Goal: Information Seeking & Learning: Find specific fact

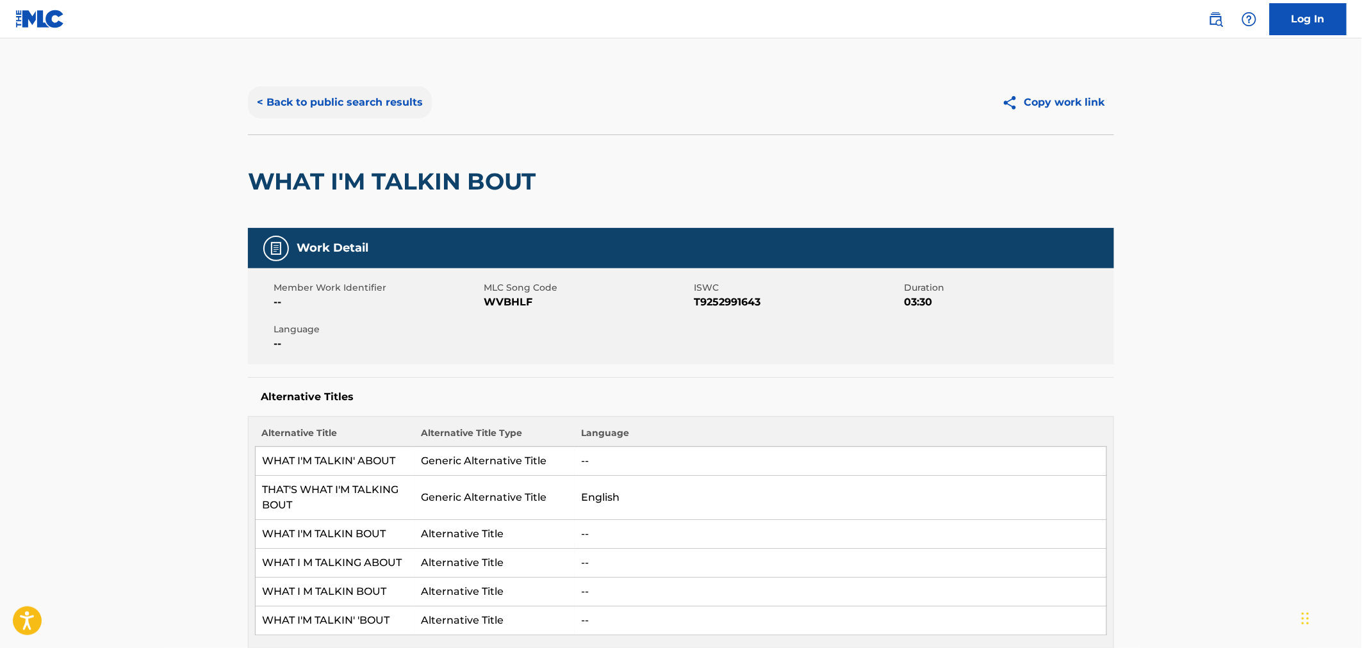
click at [288, 103] on button "< Back to public search results" at bounding box center [340, 102] width 184 height 32
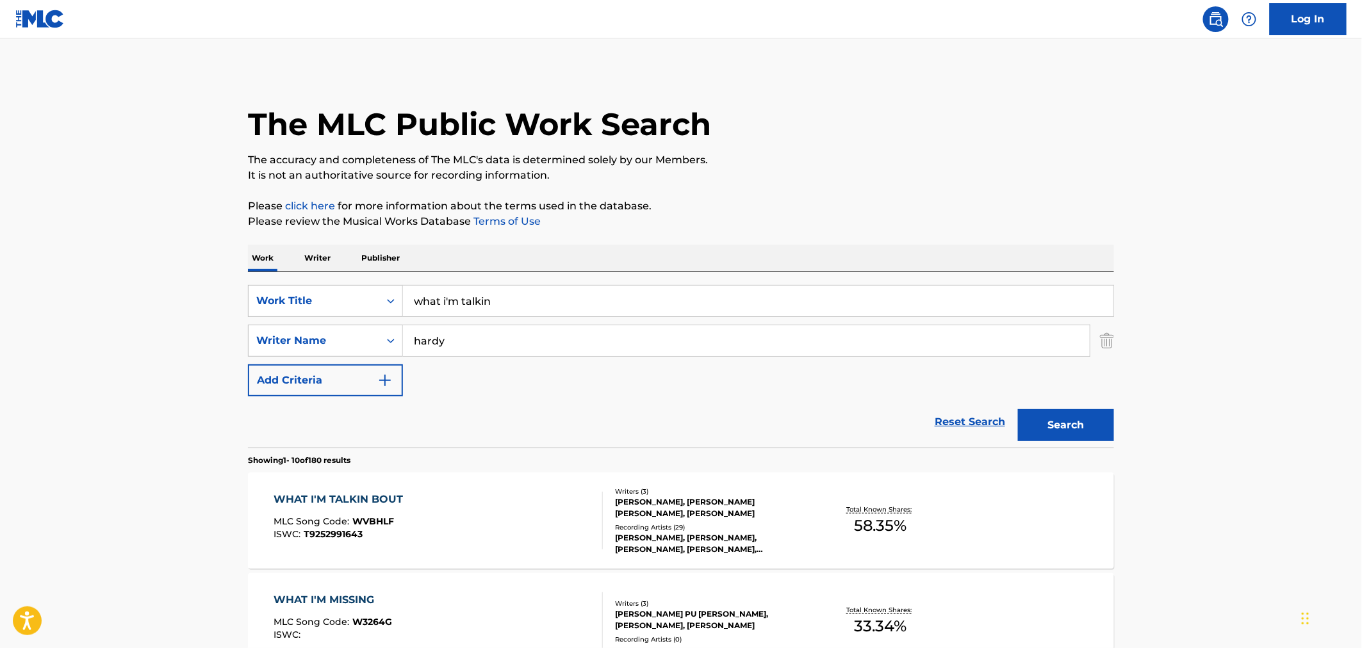
scroll to position [213, 0]
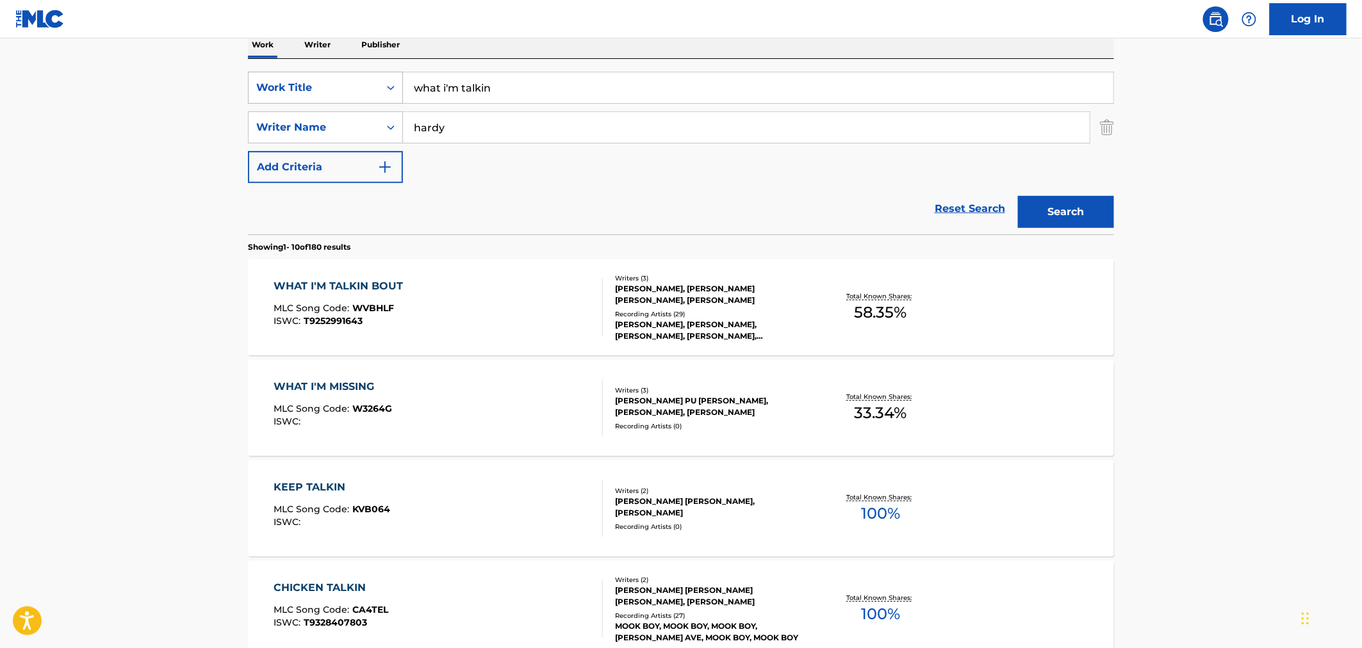
drag, startPoint x: 523, startPoint y: 85, endPoint x: 359, endPoint y: 74, distance: 164.4
click at [361, 74] on div "SearchWithCriteria55dee81c-4cdd-4f86-89c1-9a8212376746 Work Title what i'm talk…" at bounding box center [681, 88] width 866 height 32
type input "kehlani"
drag, startPoint x: 458, startPoint y: 122, endPoint x: 363, endPoint y: 112, distance: 96.0
click at [393, 117] on div "SearchWithCriteria46c4d206-566a-4d66-8af6-f0aa14fc94af Writer Name [PERSON_NAME]" at bounding box center [681, 127] width 866 height 32
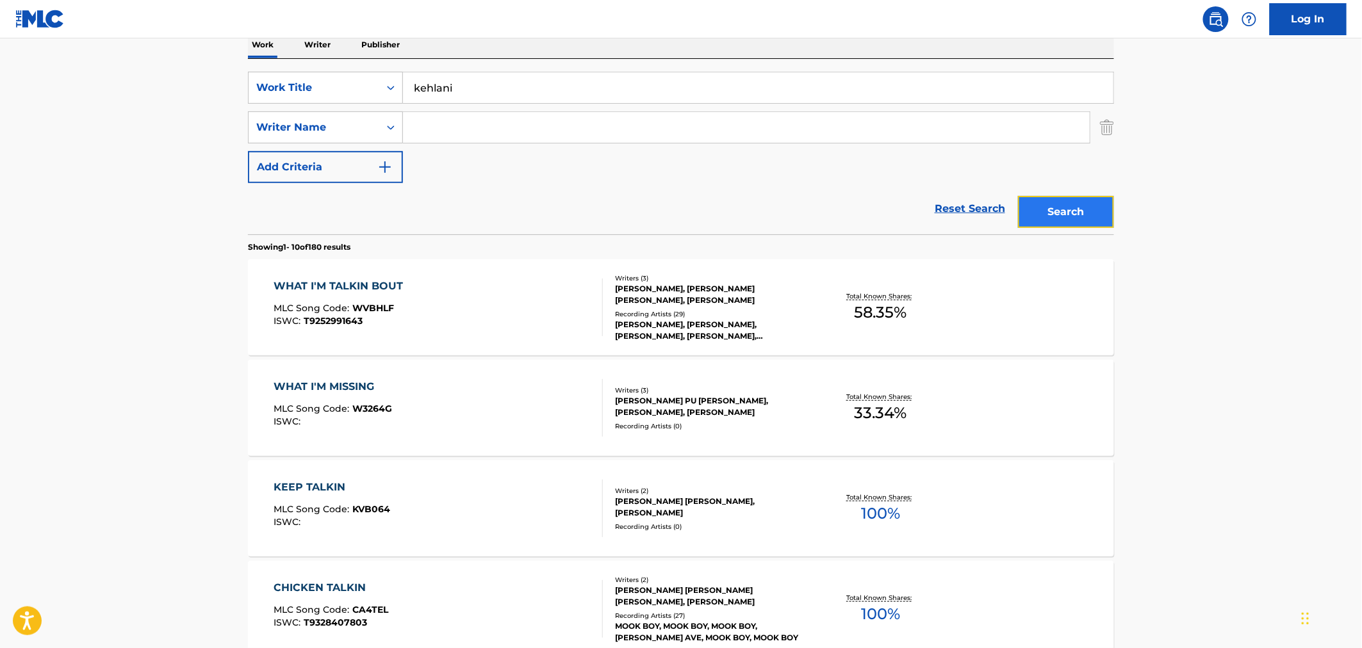
click at [1092, 218] on button "Search" at bounding box center [1066, 212] width 96 height 32
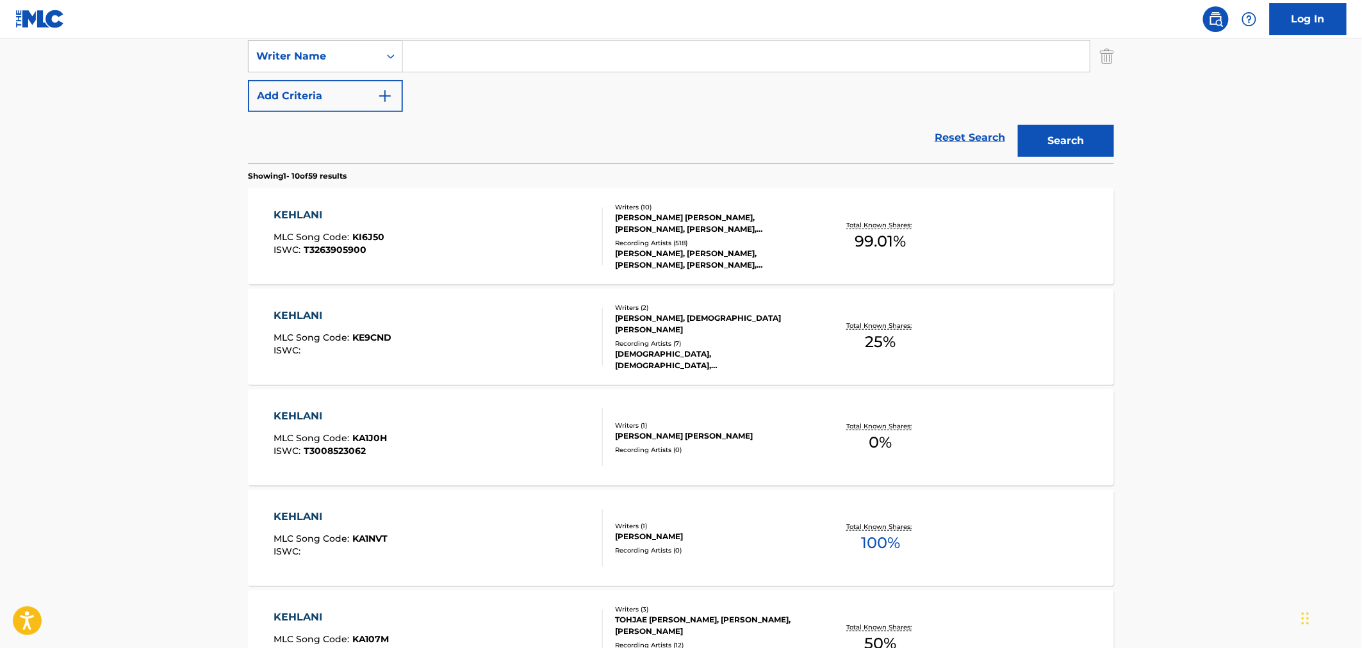
scroll to position [71, 0]
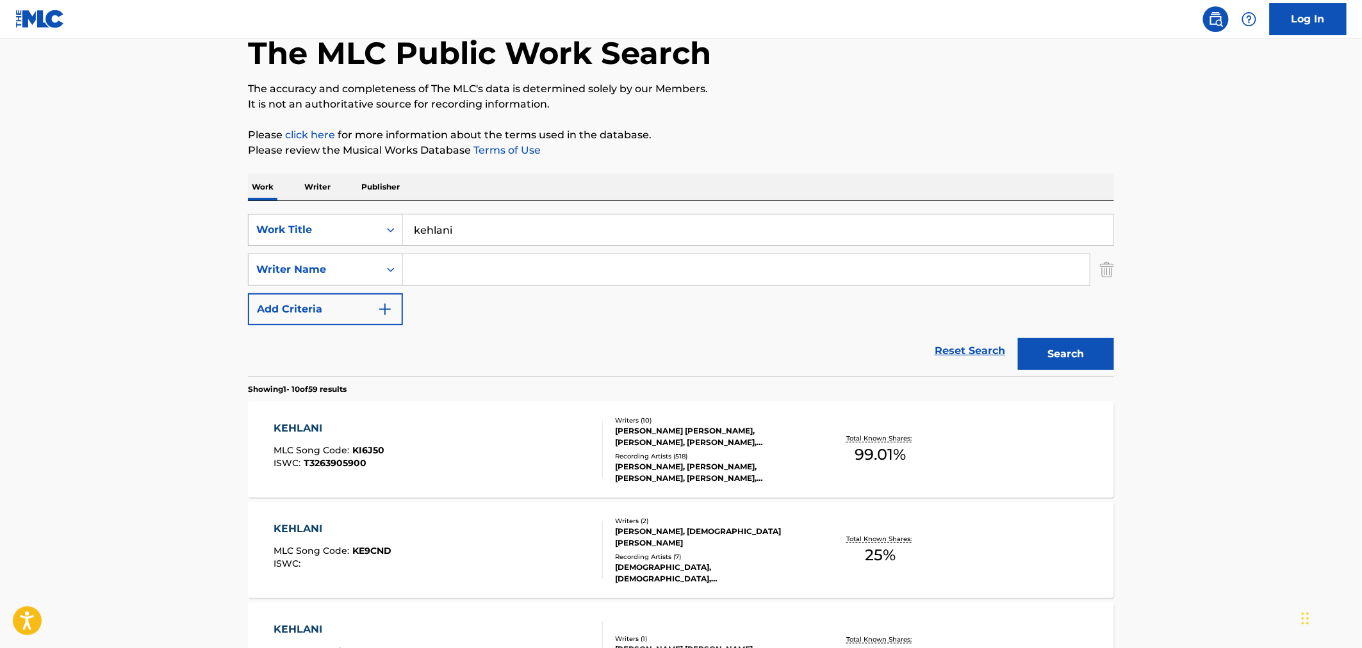
click at [445, 270] on input "Search Form" at bounding box center [746, 269] width 687 height 31
type input "[PERSON_NAME]"
click at [1018, 338] on button "Search" at bounding box center [1066, 354] width 96 height 32
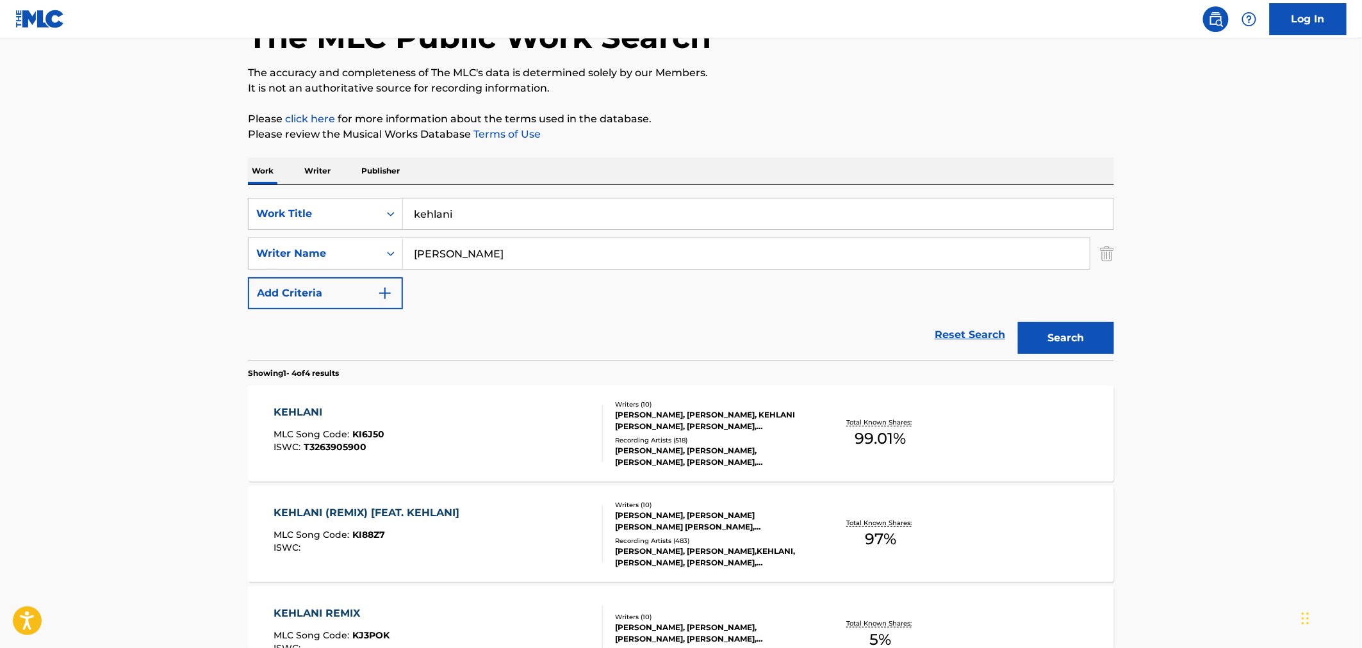
scroll to position [213, 0]
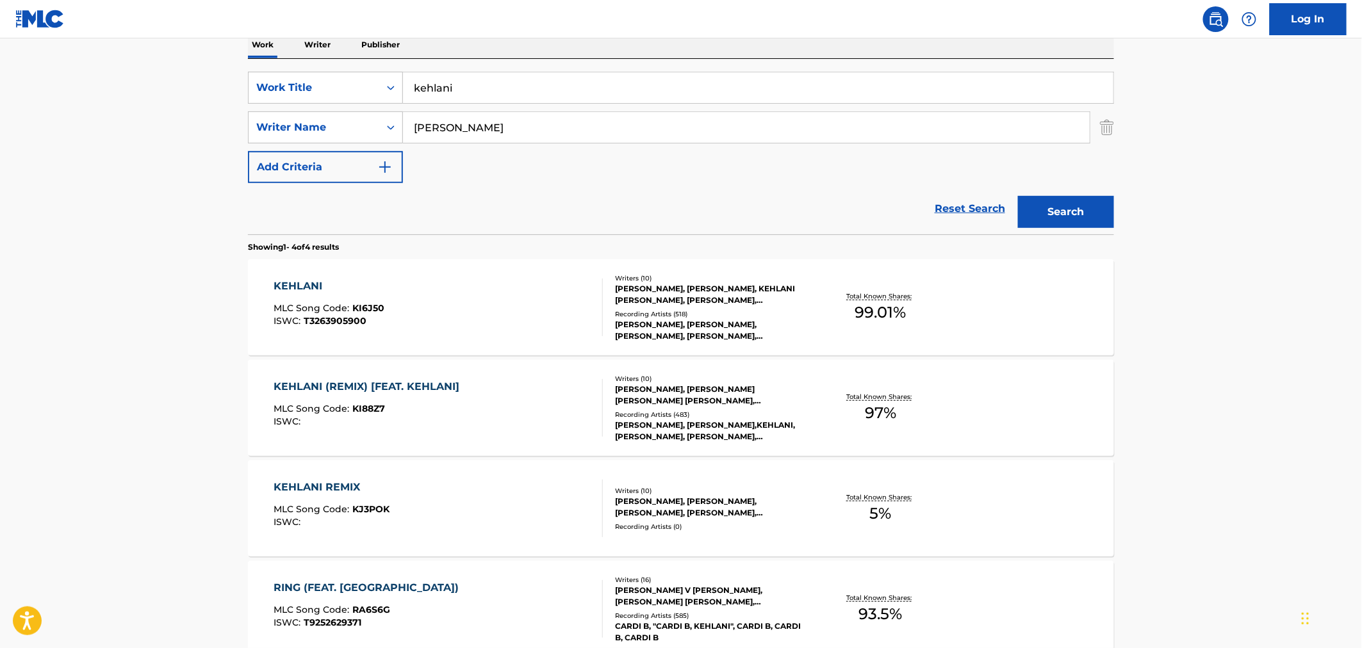
click at [473, 291] on div "KEHLANI MLC Song Code : KI6J50 ISWC : T3263905900" at bounding box center [438, 308] width 329 height 58
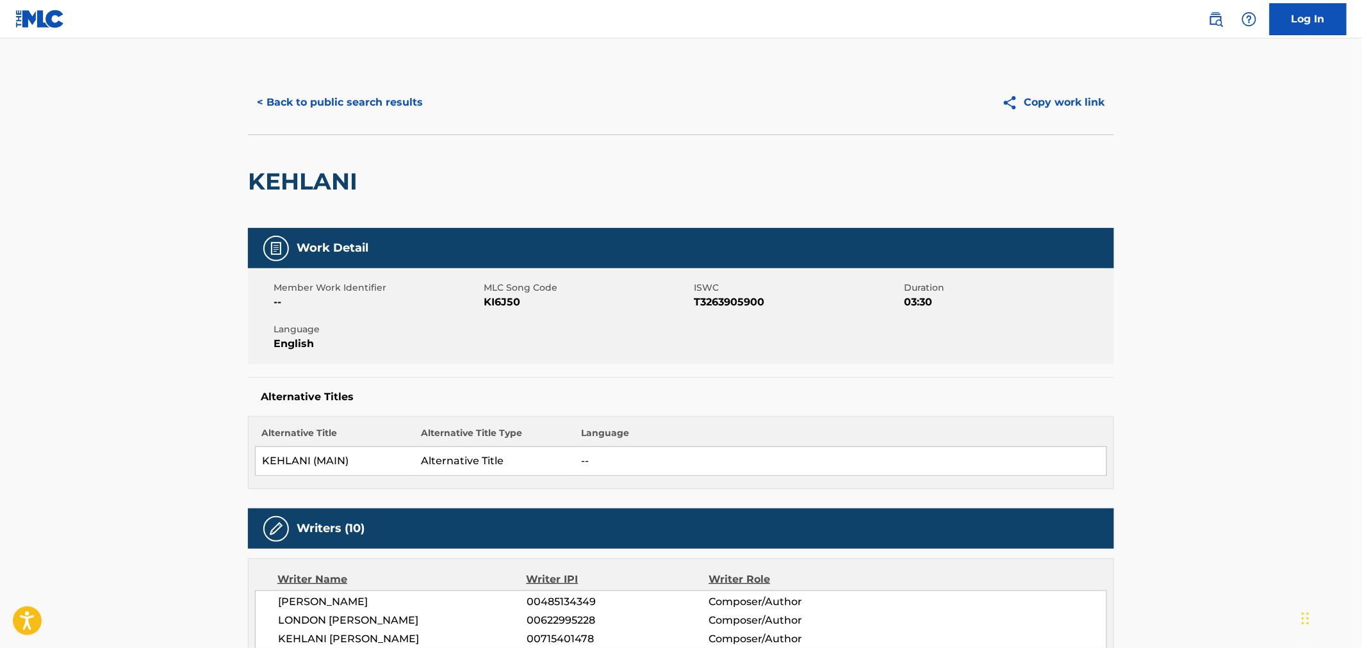
click at [507, 304] on span "KI6J50" at bounding box center [587, 302] width 207 height 15
copy span "KI6J50"
click at [391, 101] on button "< Back to public search results" at bounding box center [340, 102] width 184 height 32
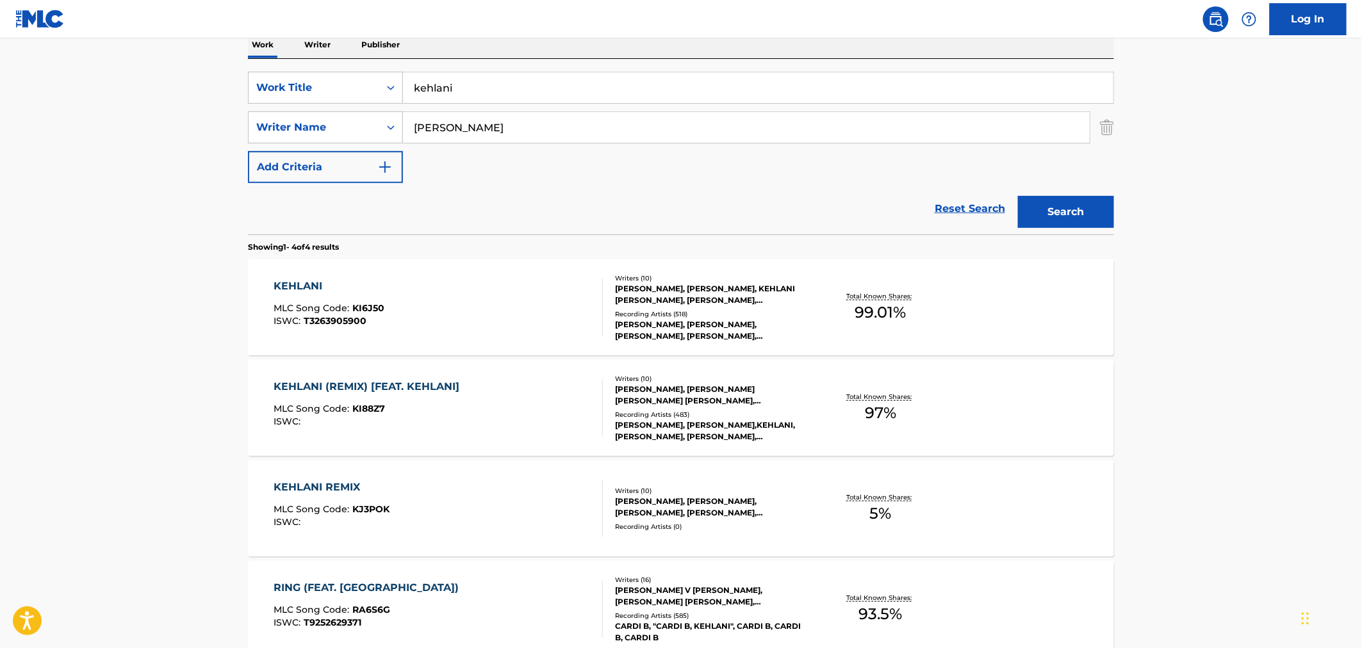
click at [487, 400] on div "KEHLANI (REMIX) [FEAT. KEHLANI] MLC Song Code : KI88Z7 ISWC :" at bounding box center [438, 408] width 329 height 58
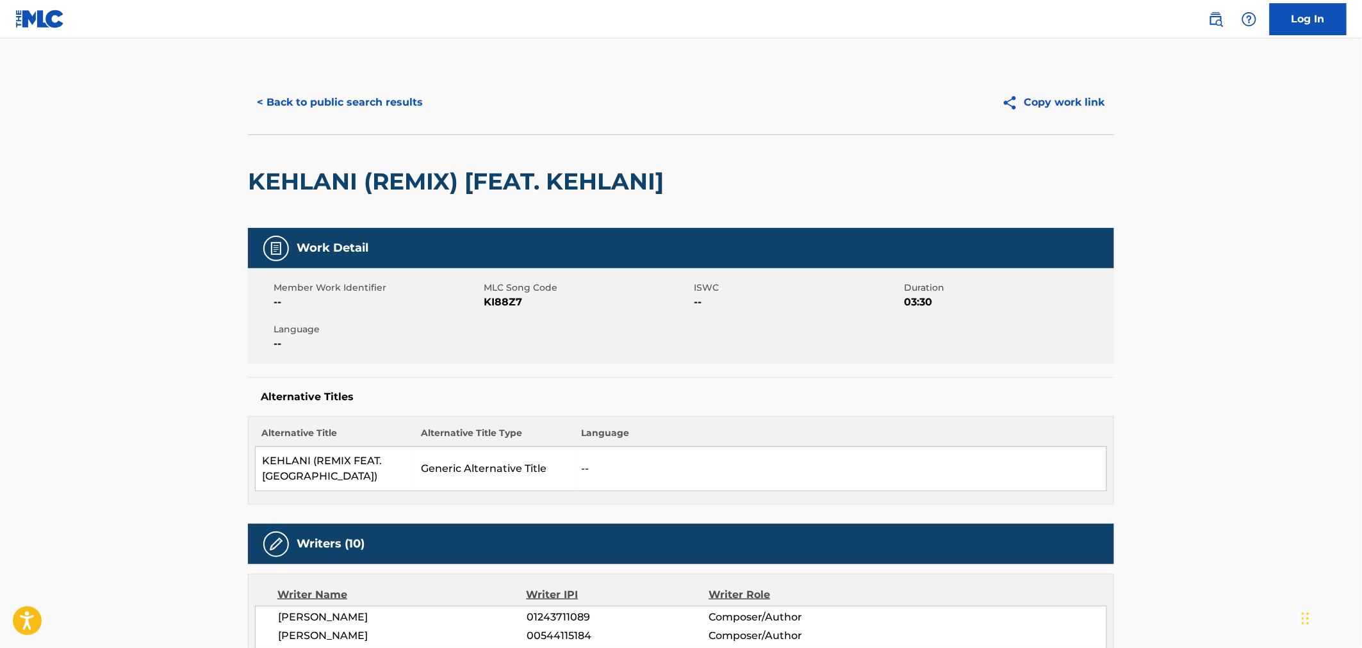
click at [507, 304] on span "KI88Z7" at bounding box center [587, 302] width 207 height 15
copy span "KI88Z7"
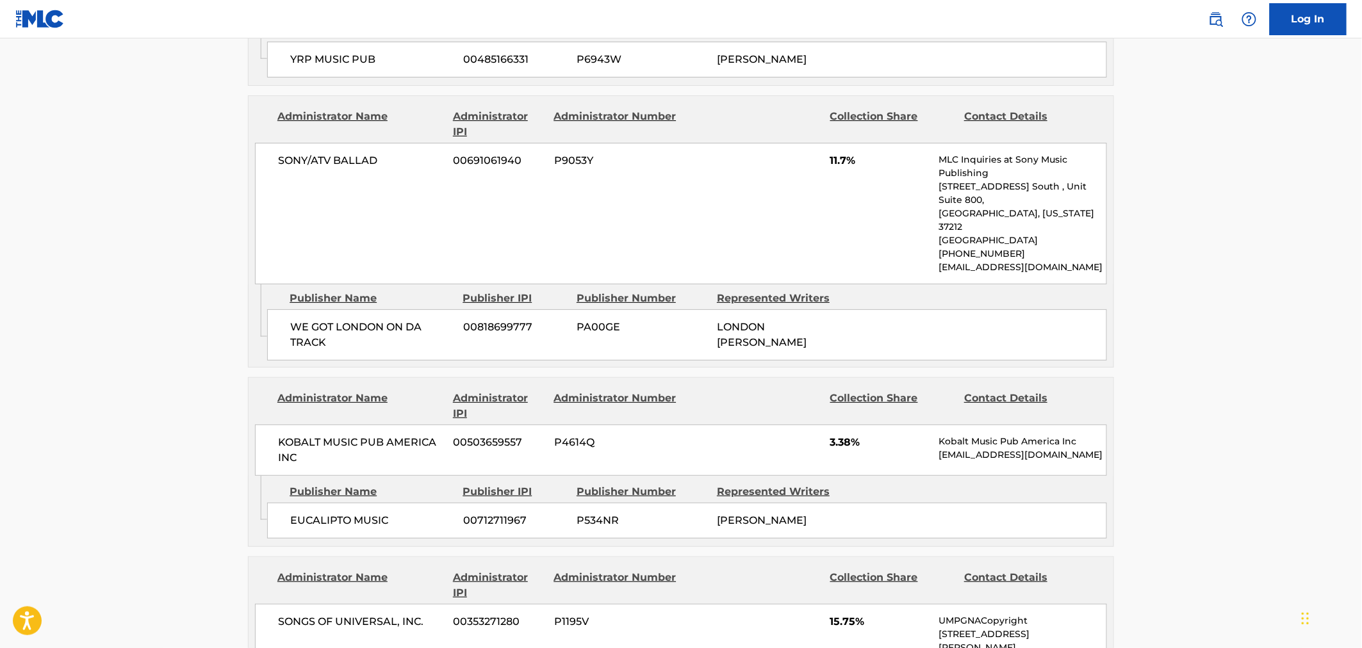
scroll to position [2064, 0]
